Goal: Navigation & Orientation: Understand site structure

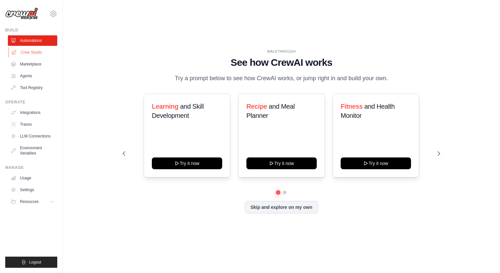
click at [36, 50] on link "Crew Studio" at bounding box center [33, 52] width 49 height 10
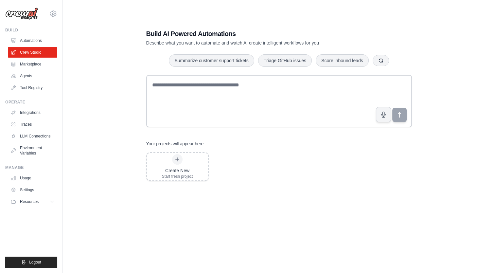
click at [33, 76] on link "Agents" at bounding box center [32, 76] width 49 height 10
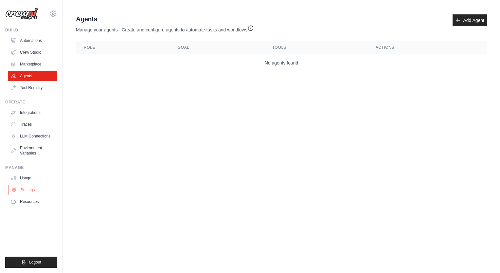
click at [51, 185] on link "Settings" at bounding box center [33, 190] width 49 height 10
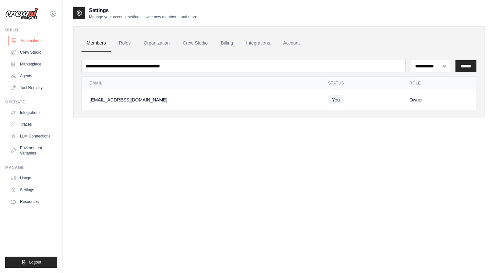
click at [34, 45] on link "Automations" at bounding box center [33, 40] width 49 height 10
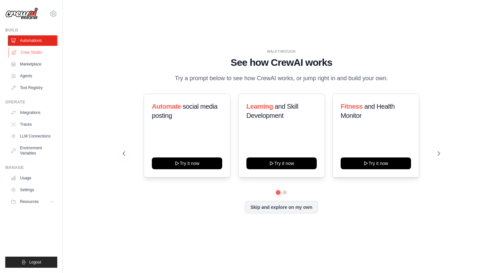
click at [44, 53] on link "Crew Studio" at bounding box center [33, 52] width 49 height 10
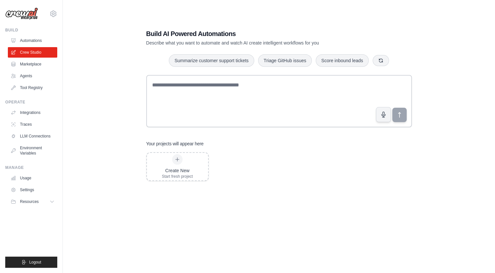
drag, startPoint x: 0, startPoint y: 0, endPoint x: 44, endPoint y: 58, distance: 72.9
click at [44, 58] on ul "Automations Crew Studio Marketplace Agents Tool Registry" at bounding box center [32, 64] width 49 height 58
click at [23, 77] on link "Agents" at bounding box center [33, 76] width 49 height 10
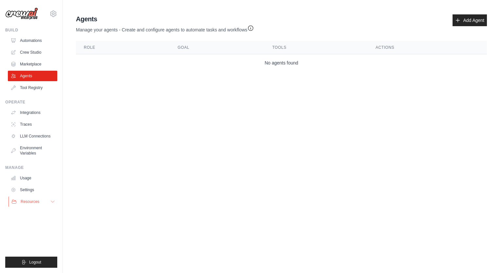
click at [35, 207] on button "Resources" at bounding box center [33, 201] width 49 height 10
click at [42, 41] on link "Automations" at bounding box center [33, 40] width 49 height 10
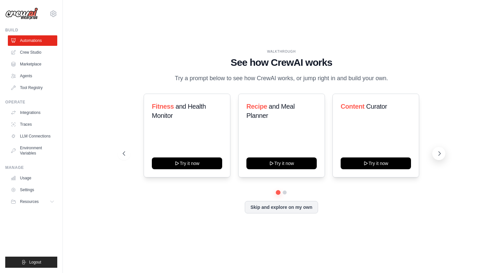
click at [440, 157] on button at bounding box center [439, 153] width 13 height 13
click at [38, 88] on link "Tool Registry" at bounding box center [33, 88] width 49 height 10
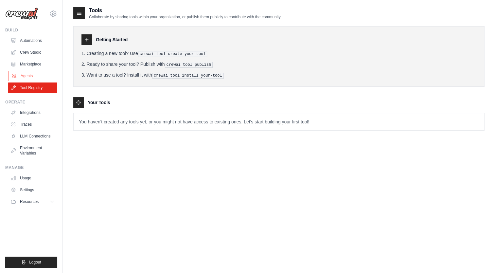
click at [27, 73] on link "Agents" at bounding box center [33, 76] width 49 height 10
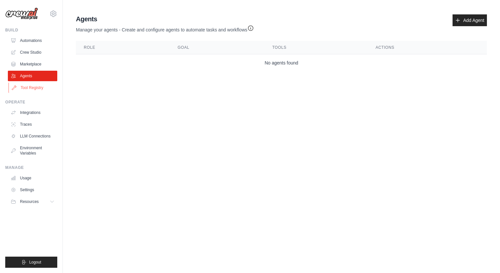
click at [26, 83] on link "Tool Registry" at bounding box center [33, 88] width 49 height 10
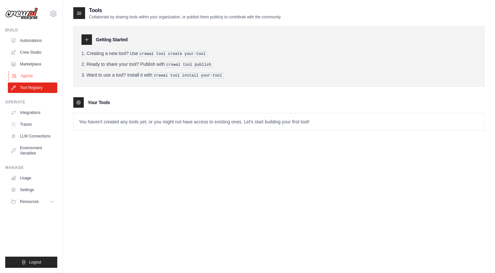
click at [35, 75] on link "Agents" at bounding box center [33, 76] width 49 height 10
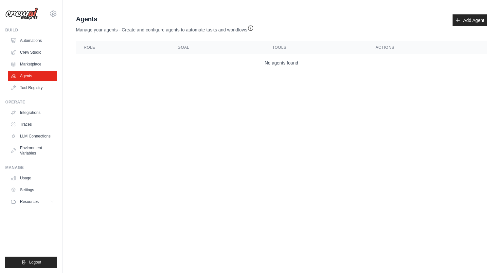
click at [39, 70] on ul "Automations Crew Studio Marketplace Agents Tool Registry" at bounding box center [32, 64] width 49 height 58
